Goal: Find specific page/section: Find specific page/section

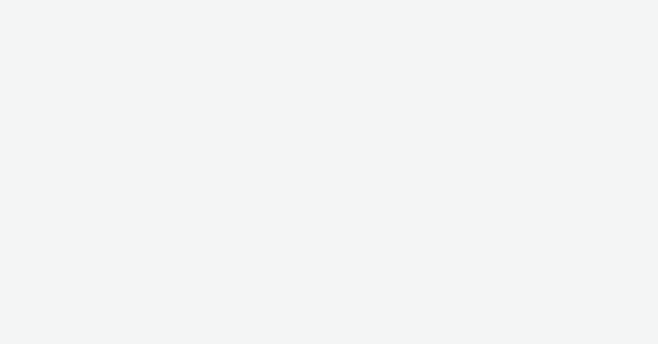
select select "f4205e5d-bd10-4da0-b716-125865d7aa0a"
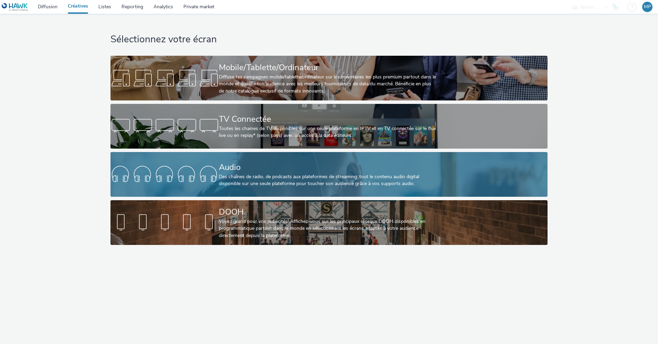
click at [268, 177] on div "Des chaînes de radio, de podcasts aux plateformes de streaming: tout le contenu…" at bounding box center [327, 180] width 217 height 14
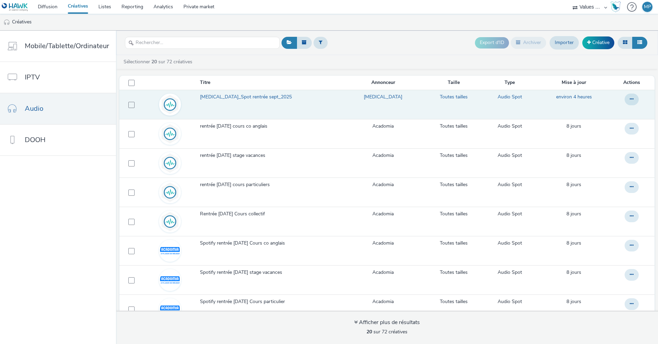
click at [287, 104] on link "[MEDICAL_DATA]_Spot rentrée sept_2025" at bounding box center [271, 99] width 142 height 10
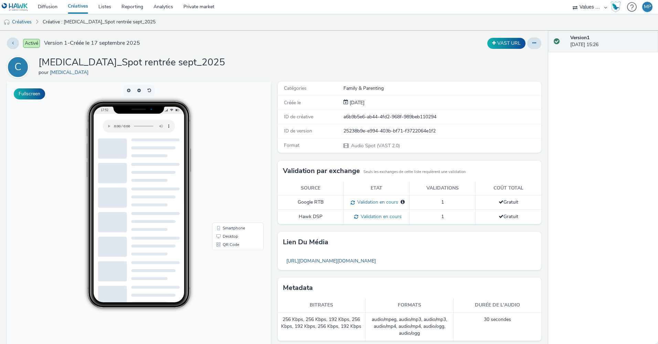
scroll to position [27, 0]
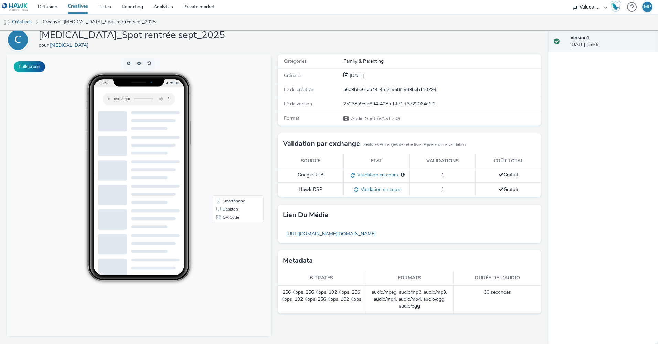
click at [397, 204] on div "Catégories Family & Parenting Créée le [DATE] ID de créative a6b9b5e6-ab44-4fd2…" at bounding box center [407, 199] width 267 height 290
click at [50, 8] on link "Diffusion" at bounding box center [48, 7] width 30 height 14
